Goal: Task Accomplishment & Management: Manage account settings

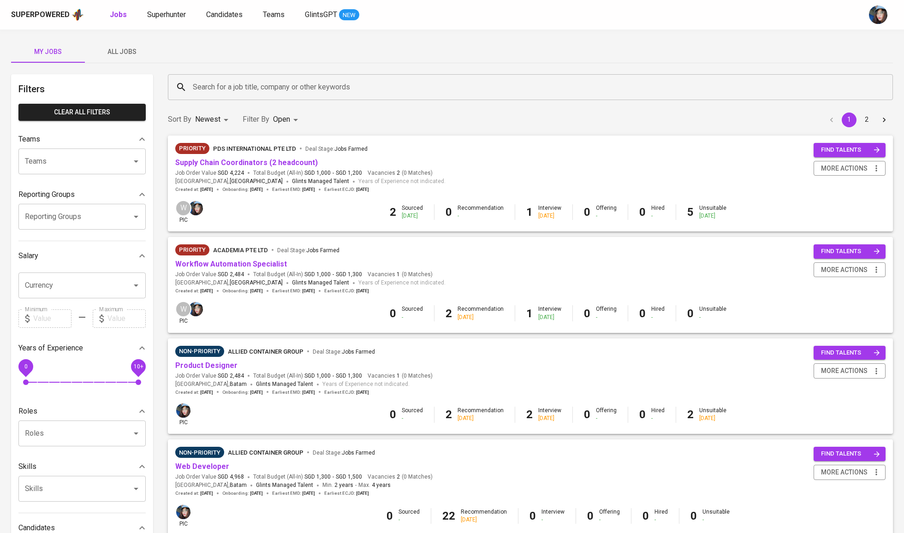
click at [233, 83] on input "Search for a job title, company or other keywords" at bounding box center [533, 87] width 685 height 18
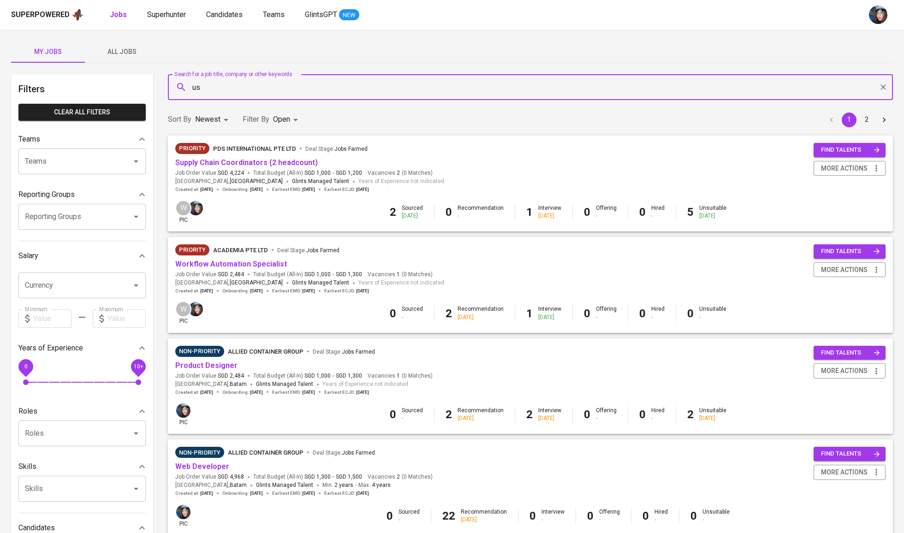
type input "u"
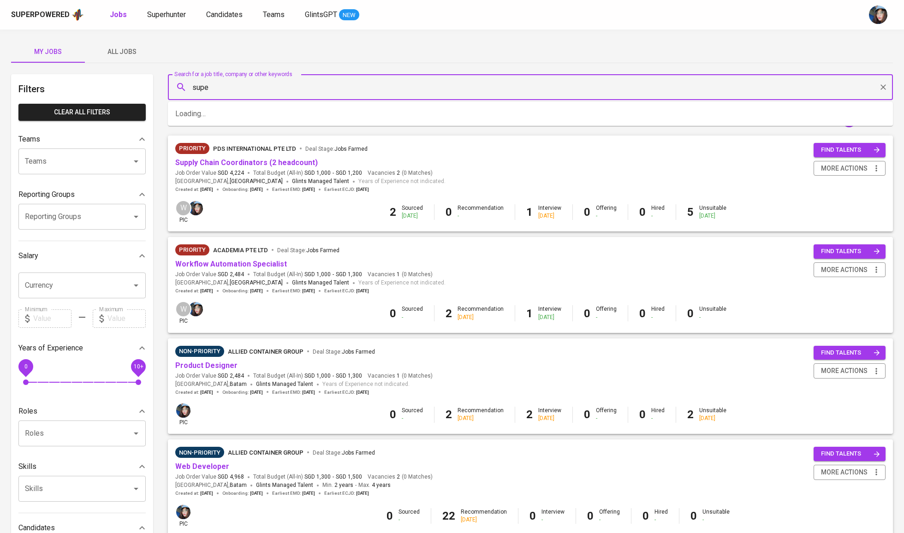
type input "super"
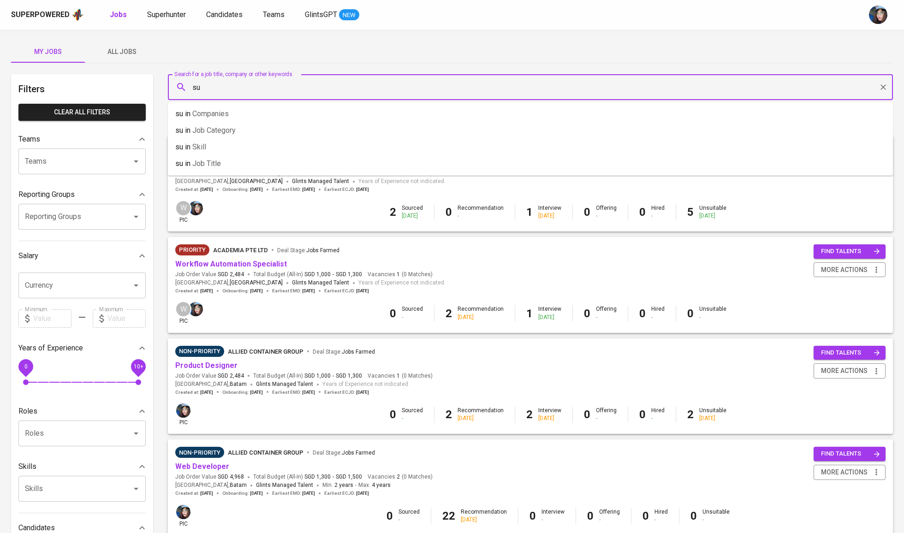
type input "s"
type input "grandtech"
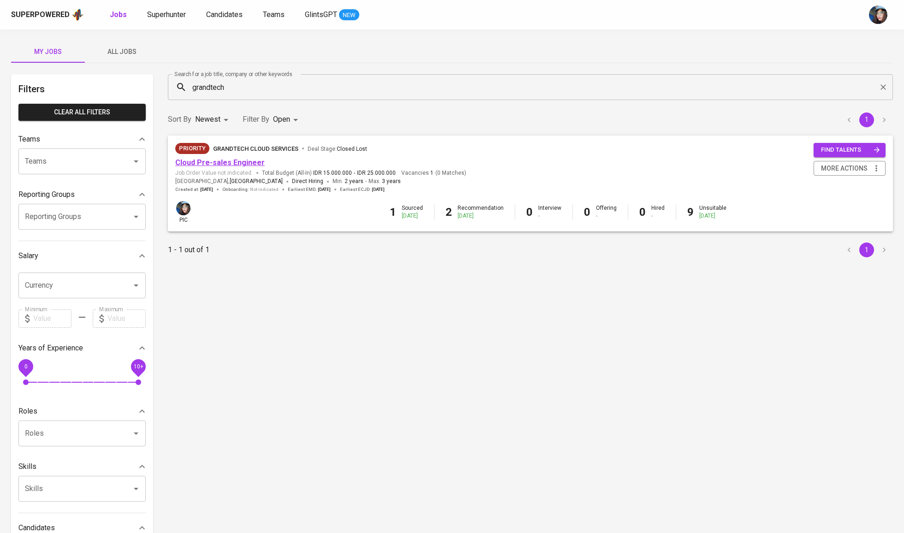
click at [253, 162] on link "Cloud Pre-sales Engineer" at bounding box center [220, 162] width 90 height 9
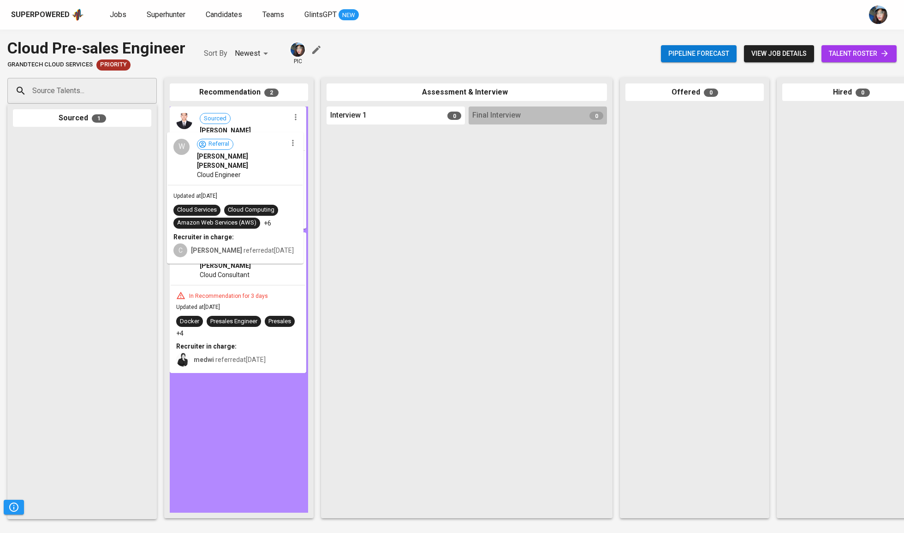
drag, startPoint x: 83, startPoint y: 168, endPoint x: 250, endPoint y: 172, distance: 166.6
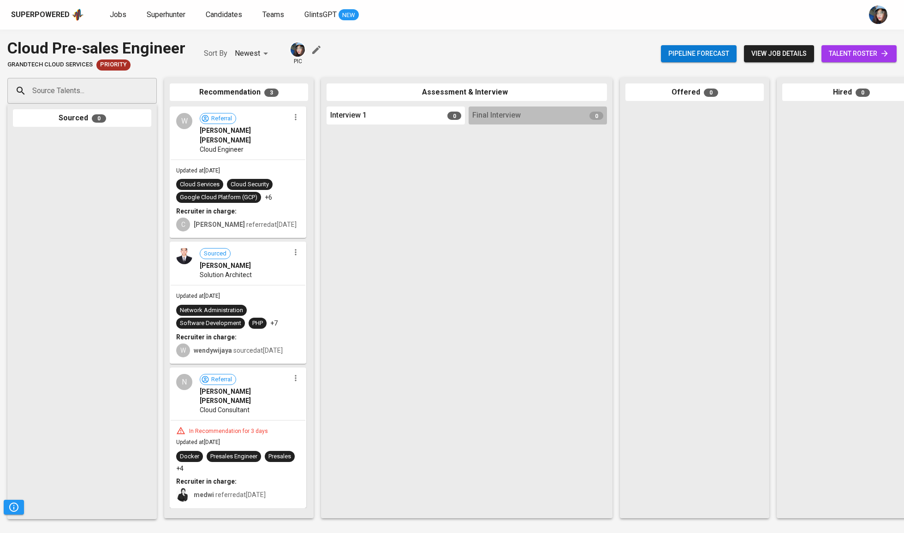
click at [445, 48] on span "talent roster" at bounding box center [859, 54] width 60 height 12
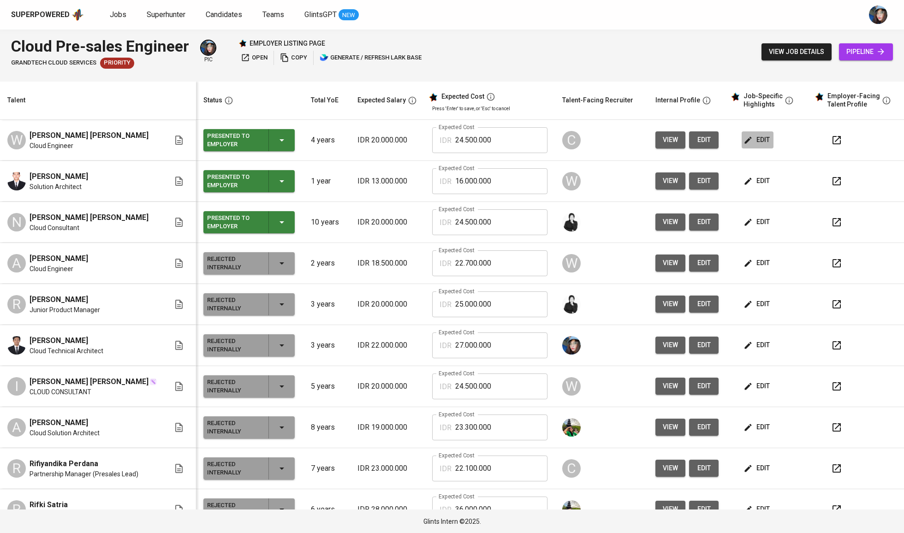
click at [445, 144] on span "edit" at bounding box center [758, 140] width 24 height 12
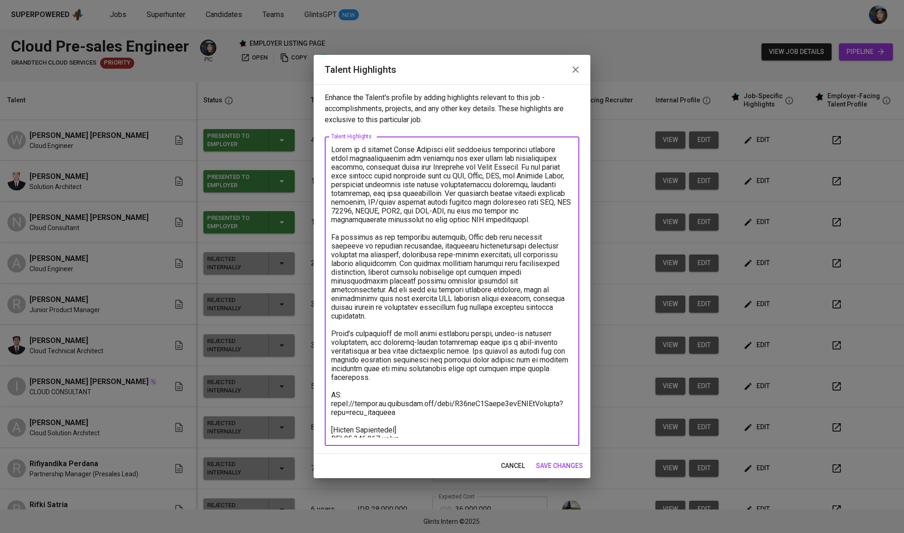
click at [342, 384] on textarea at bounding box center [452, 291] width 242 height 293
click at [344, 383] on textarea at bounding box center [452, 291] width 242 height 293
drag, startPoint x: 344, startPoint y: 383, endPoint x: 416, endPoint y: 388, distance: 72.2
click at [416, 388] on textarea at bounding box center [452, 291] width 242 height 293
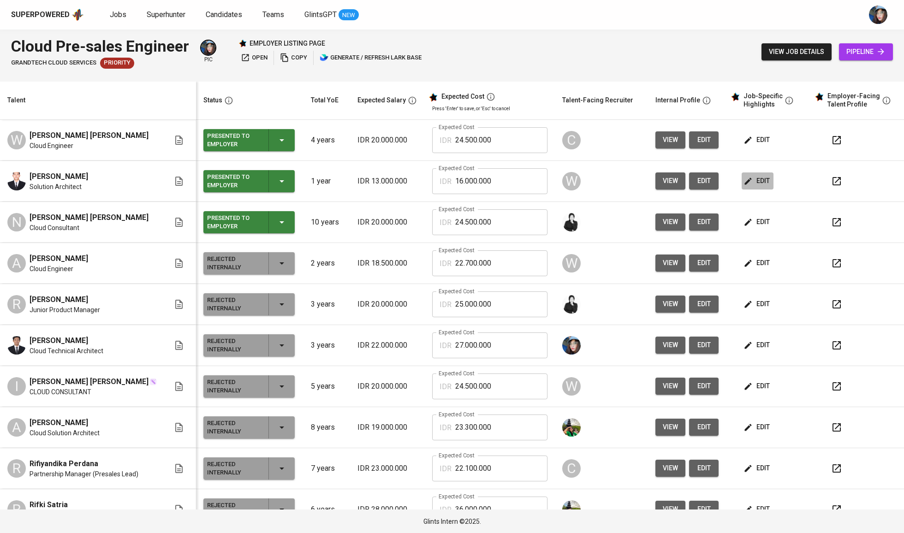
click at [445, 178] on icon "button" at bounding box center [748, 181] width 9 height 9
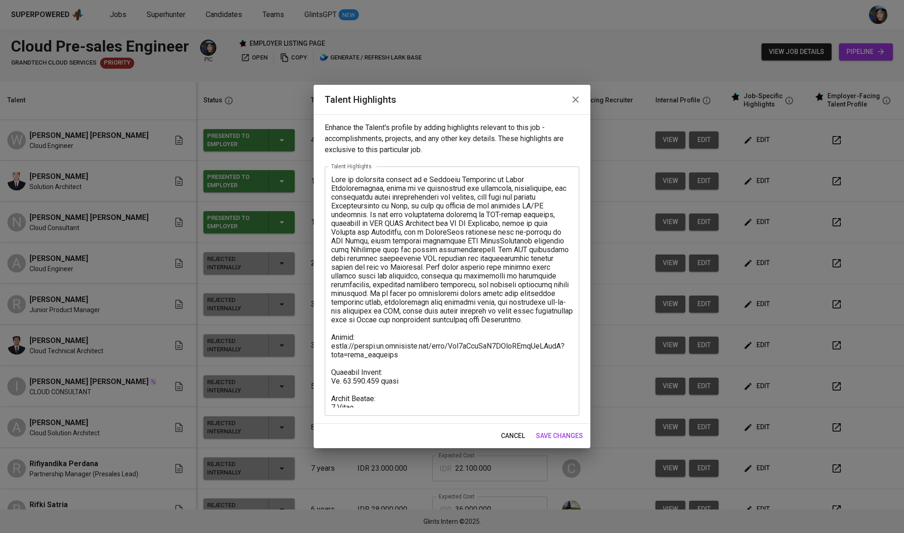
click at [340, 342] on textarea at bounding box center [452, 291] width 242 height 233
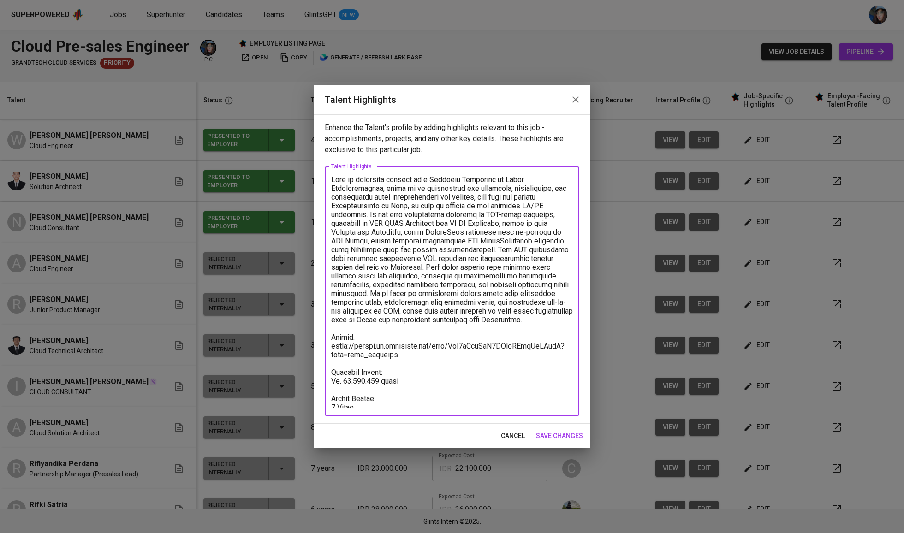
click at [340, 342] on textarea at bounding box center [452, 291] width 242 height 233
click at [371, 348] on textarea at bounding box center [452, 291] width 242 height 233
drag, startPoint x: 418, startPoint y: 353, endPoint x: 303, endPoint y: 344, distance: 114.8
click at [303, 344] on div "Talent Highlights Enhance the Talent's profile by adding highlights relevant to…" at bounding box center [452, 266] width 904 height 533
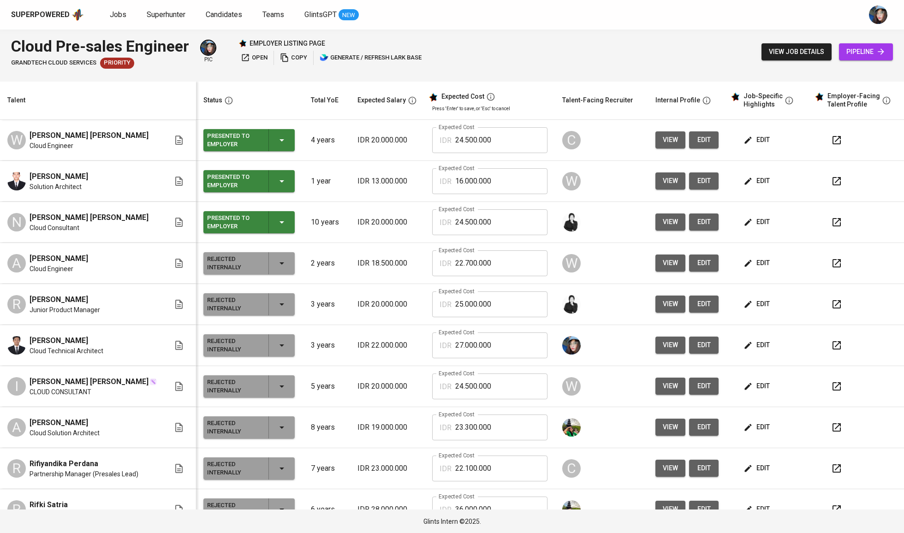
click at [445, 230] on button "edit" at bounding box center [758, 222] width 32 height 17
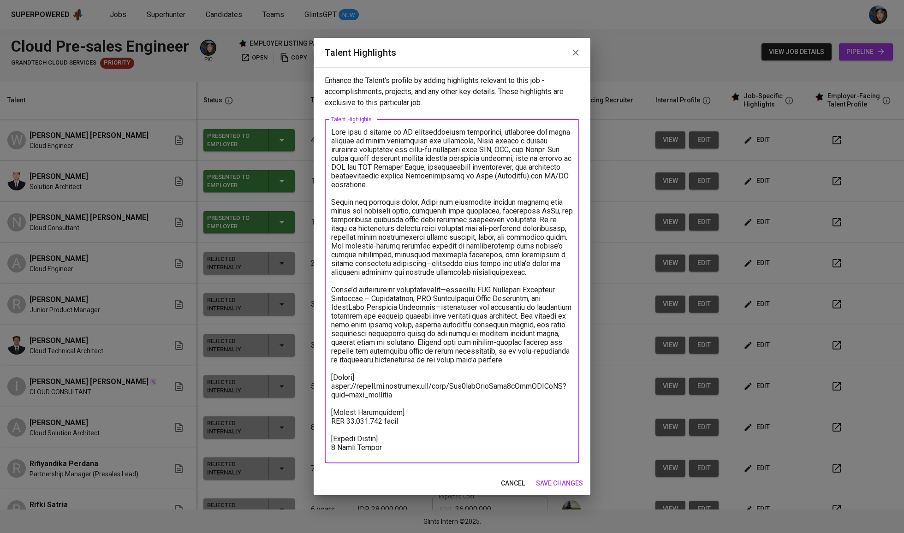
drag, startPoint x: 401, startPoint y: 401, endPoint x: 253, endPoint y: 394, distance: 147.8
click at [253, 394] on div "Talent Highlights Enhance the Talent's profile by adding highlights relevant to…" at bounding box center [452, 266] width 904 height 533
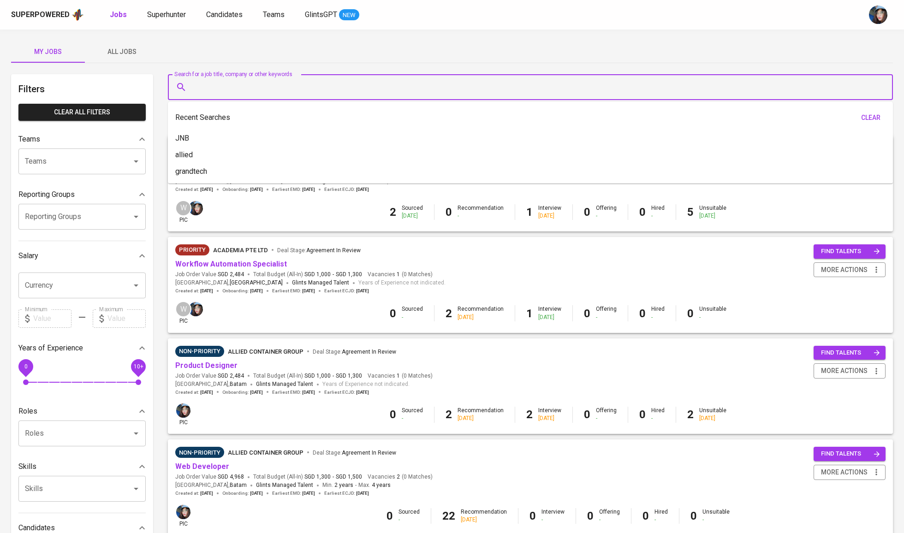
click at [298, 82] on input "Search for a job title, company or other keywords" at bounding box center [533, 87] width 685 height 18
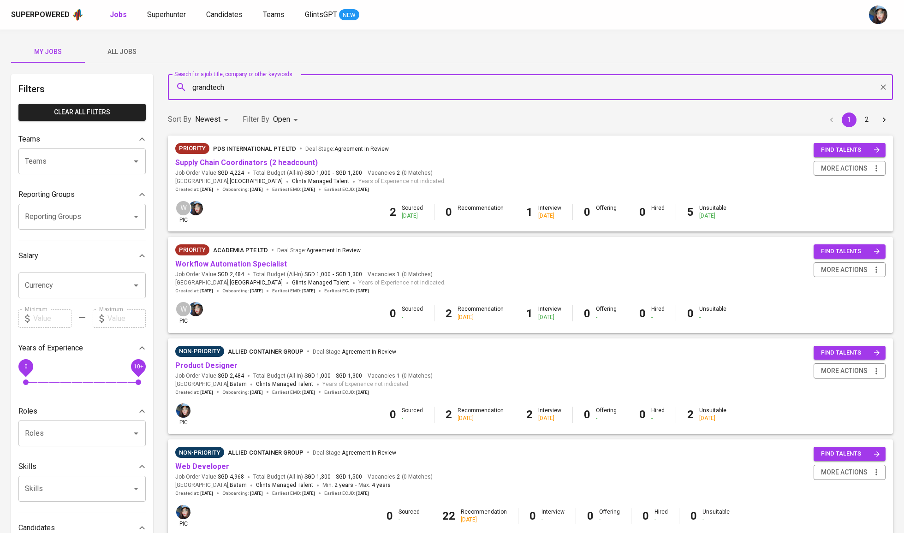
type input "grandtech"
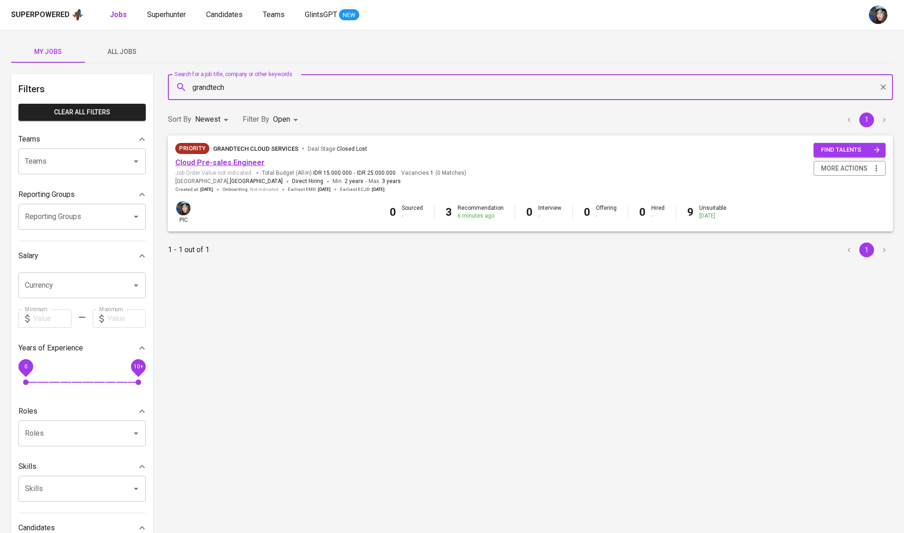
click at [235, 163] on link "Cloud Pre-sales Engineer" at bounding box center [220, 162] width 90 height 9
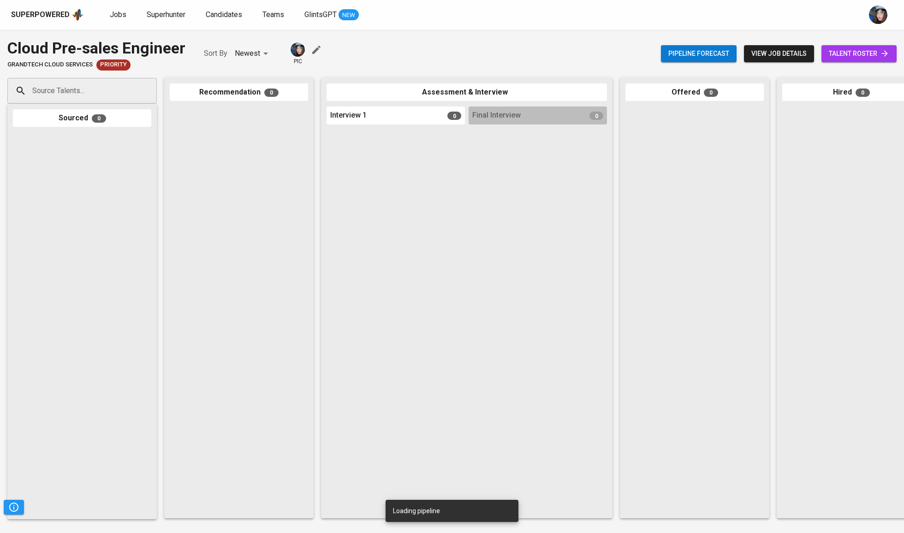
click at [849, 52] on span "talent roster" at bounding box center [859, 54] width 60 height 12
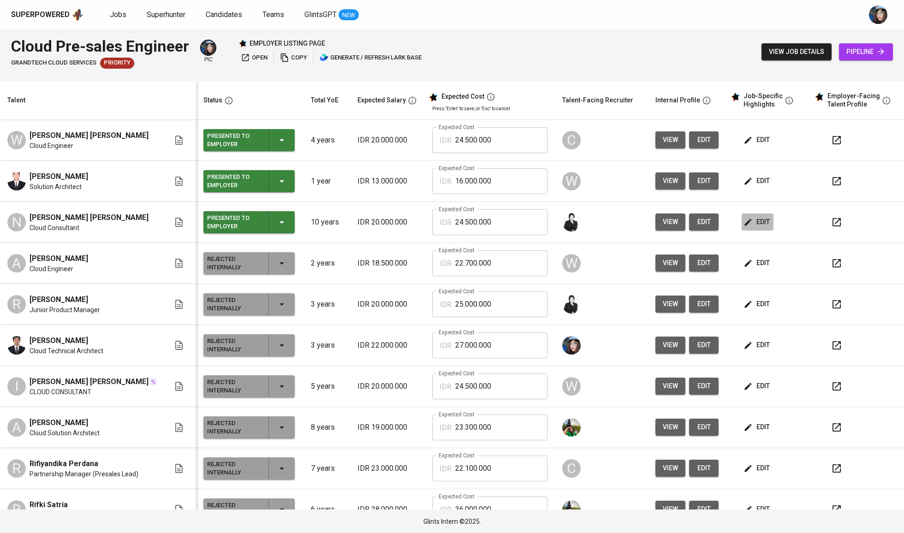
click at [754, 227] on span "edit" at bounding box center [758, 222] width 24 height 12
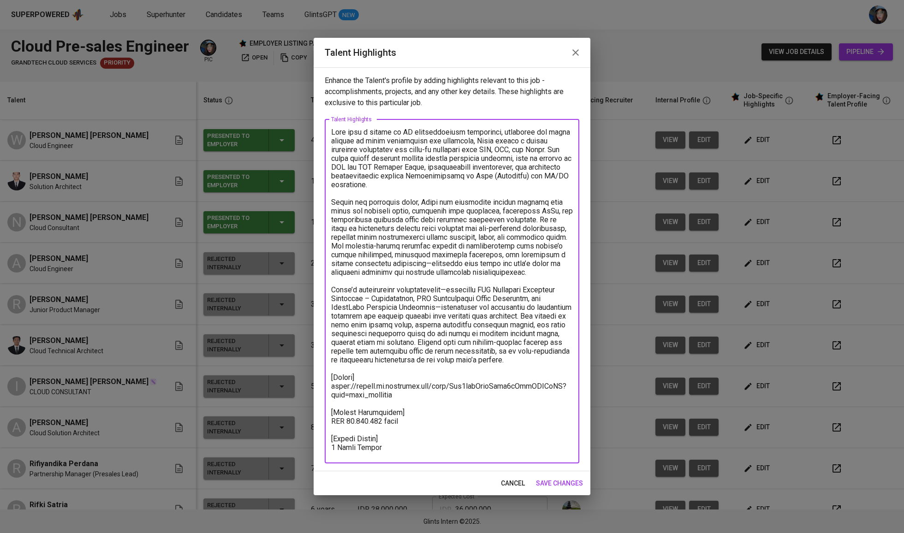
drag, startPoint x: 397, startPoint y: 401, endPoint x: 314, endPoint y: 388, distance: 84.0
click at [314, 388] on div "Enhance the Talent's profile by adding highlights relevant to this job - accomp…" at bounding box center [452, 269] width 277 height 404
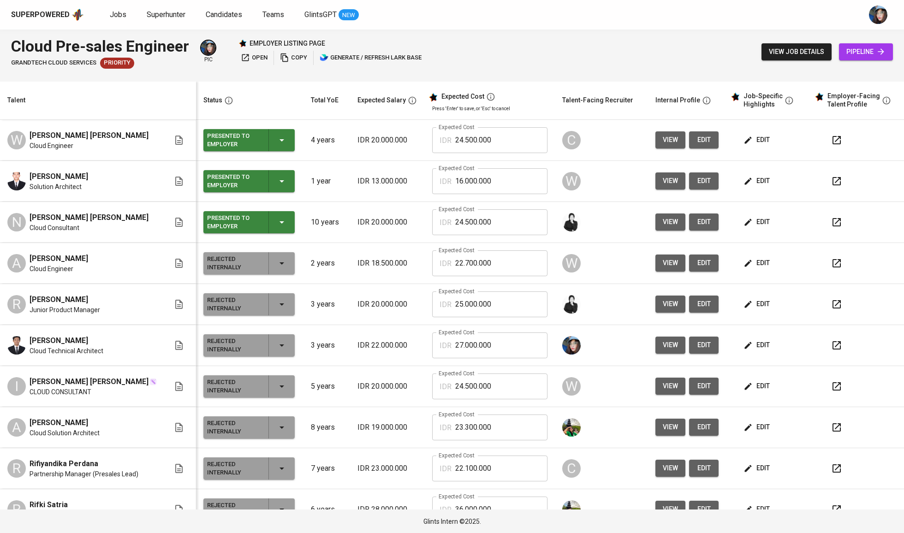
click at [663, 226] on span "view" at bounding box center [670, 222] width 15 height 12
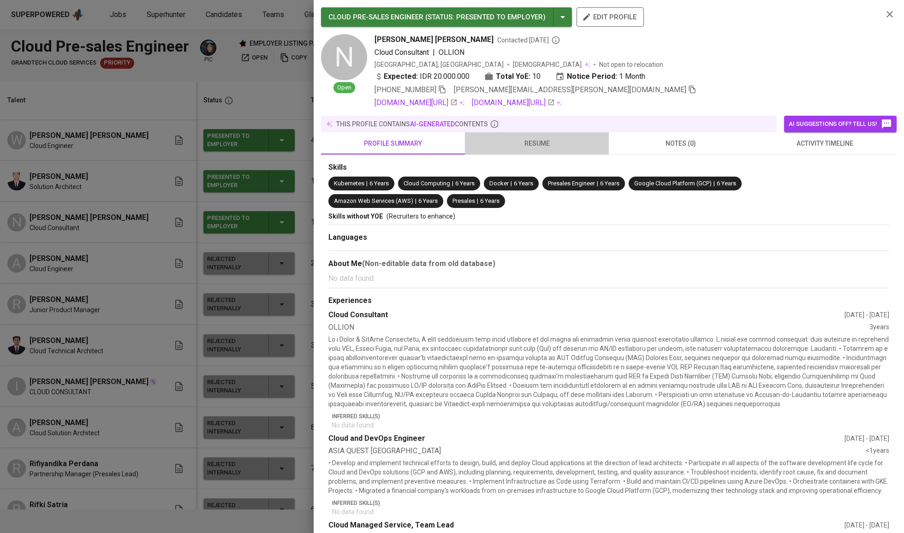
click at [550, 155] on button "resume" at bounding box center [537, 143] width 144 height 22
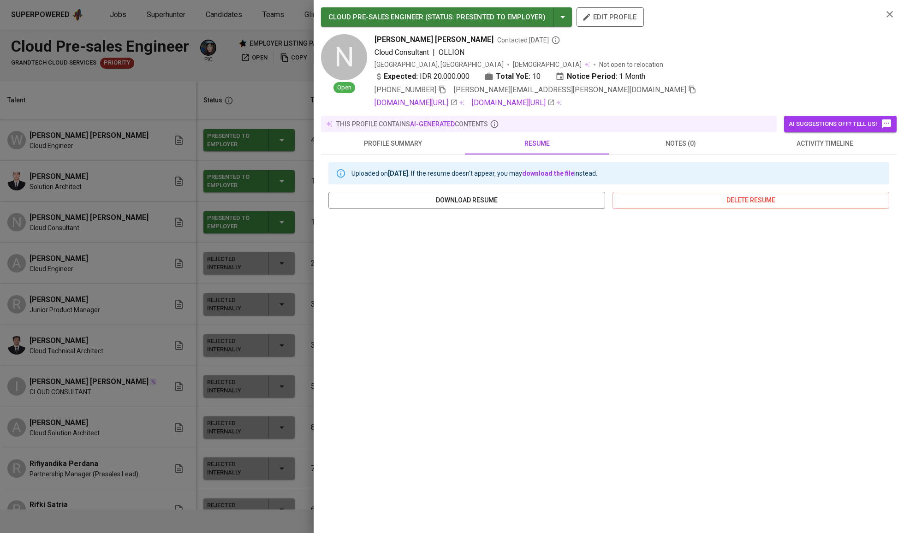
click at [218, 269] on div at bounding box center [452, 266] width 904 height 533
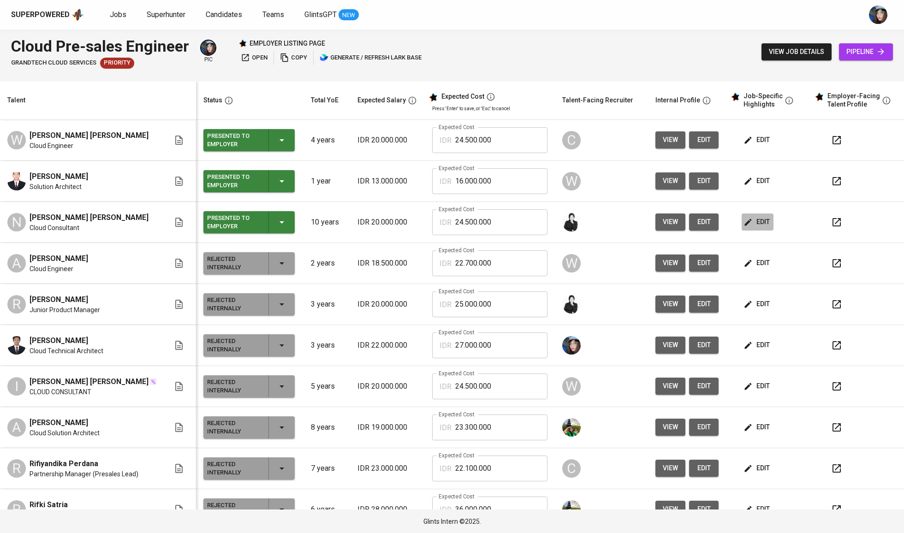
click at [761, 215] on button "edit" at bounding box center [758, 222] width 32 height 17
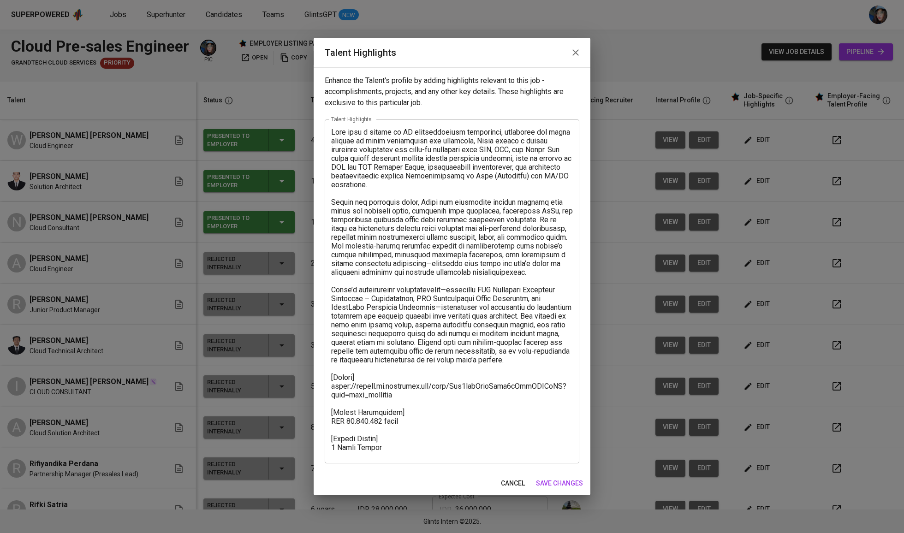
click at [512, 482] on span "cancel" at bounding box center [513, 484] width 24 height 12
